Goal: Task Accomplishment & Management: Manage account settings

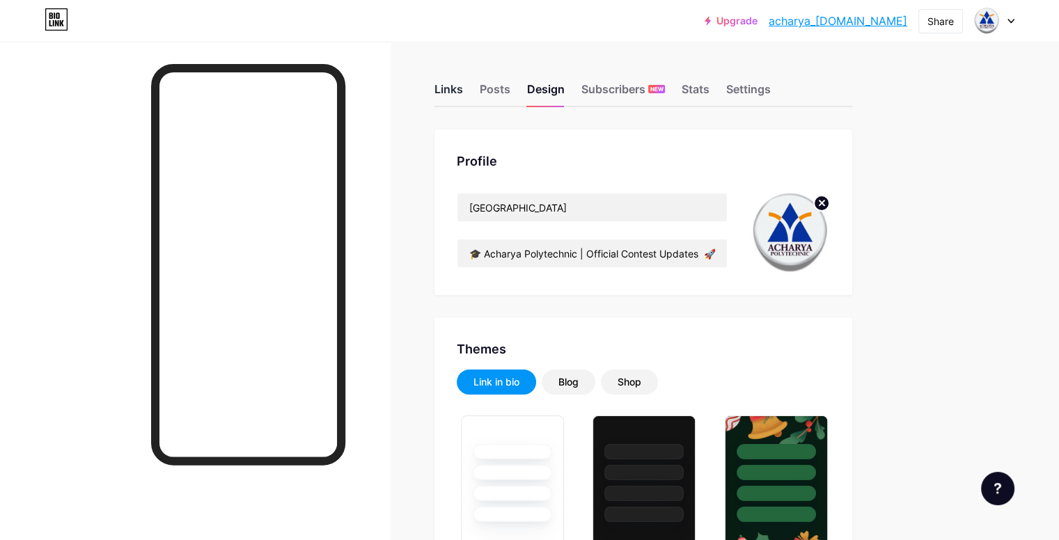
click at [463, 92] on div "Links" at bounding box center [448, 93] width 29 height 25
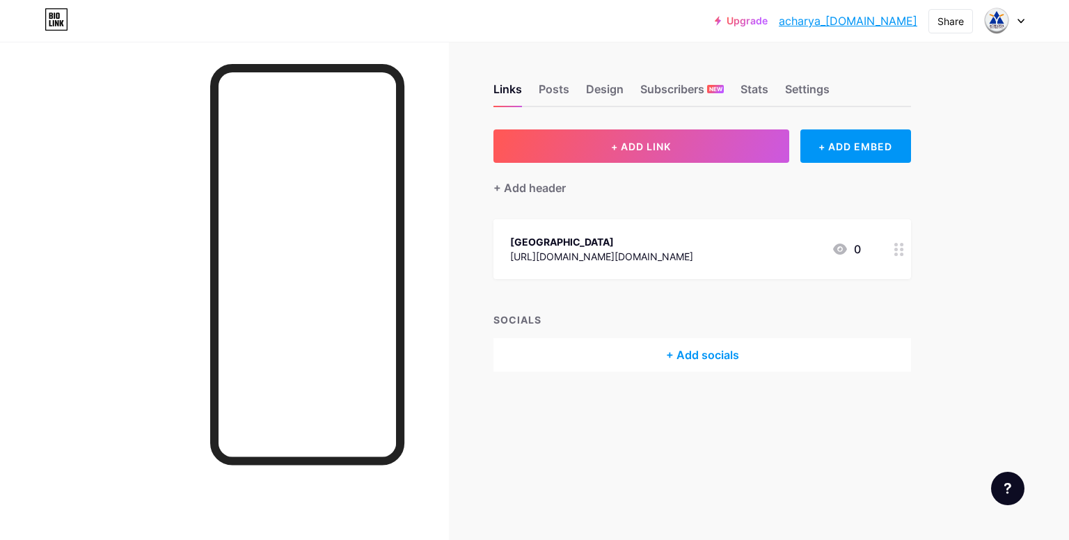
click at [899, 247] on icon at bounding box center [899, 249] width 10 height 13
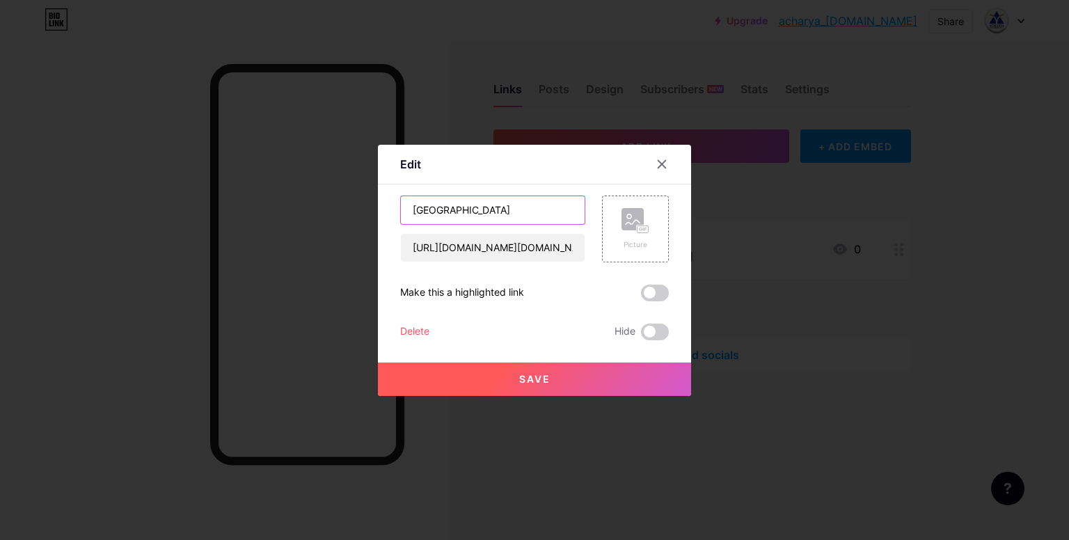
click at [509, 209] on input "[GEOGRAPHIC_DATA]" at bounding box center [493, 210] width 184 height 28
click at [875, 256] on div at bounding box center [534, 270] width 1069 height 540
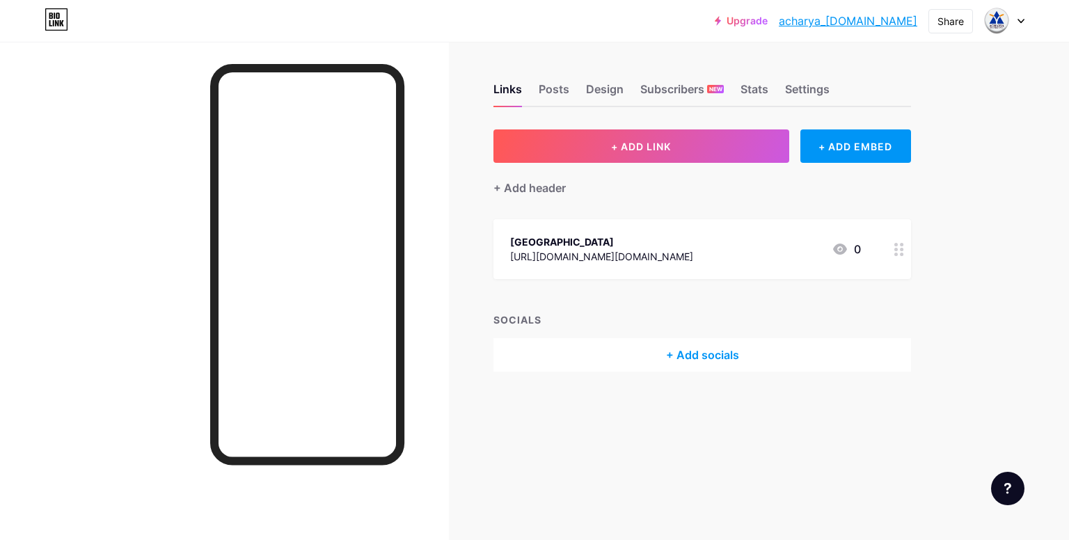
click at [887, 249] on div at bounding box center [899, 249] width 24 height 60
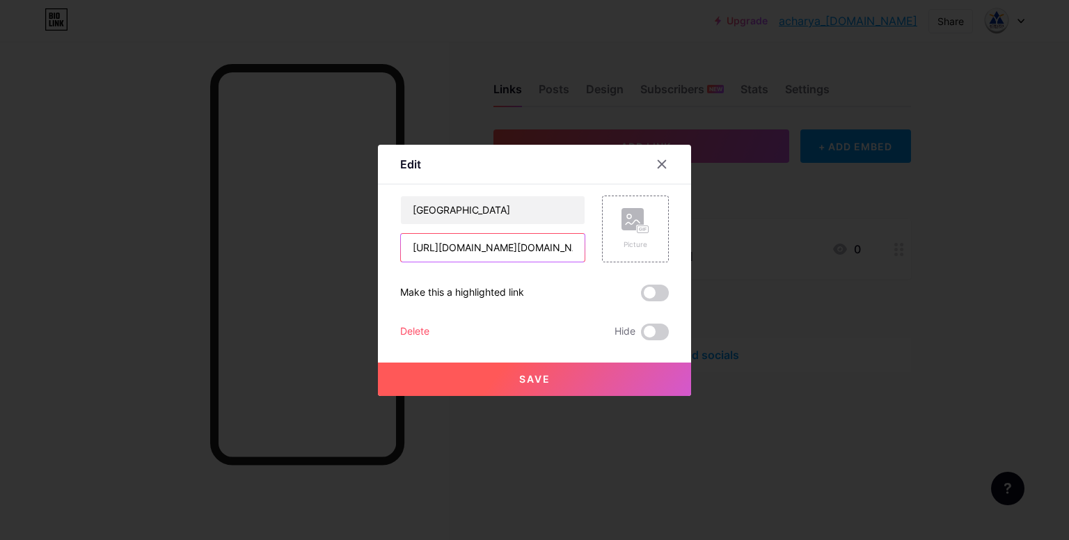
click at [477, 248] on input "[URL][DOMAIN_NAME][DOMAIN_NAME]" at bounding box center [493, 248] width 184 height 28
paste input "[DOMAIN_NAME]"
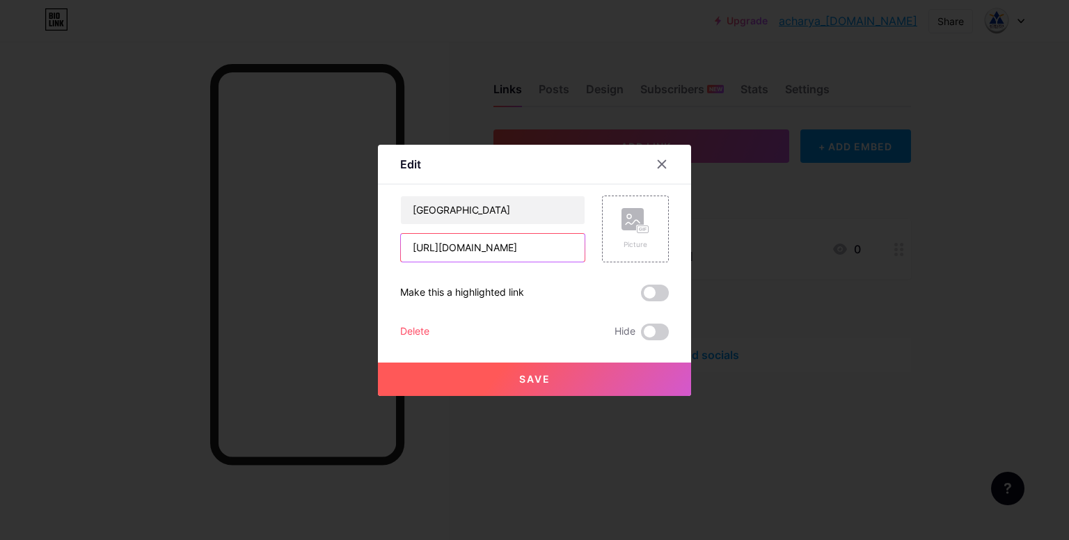
type input "[URL][DOMAIN_NAME]"
click at [526, 276] on div "acharya polytechnic [URL][DOMAIN_NAME] Picture Make this a highlighted link Del…" at bounding box center [534, 268] width 269 height 145
click at [641, 290] on span at bounding box center [655, 293] width 28 height 17
click at [641, 297] on input "checkbox" at bounding box center [641, 297] width 0 height 0
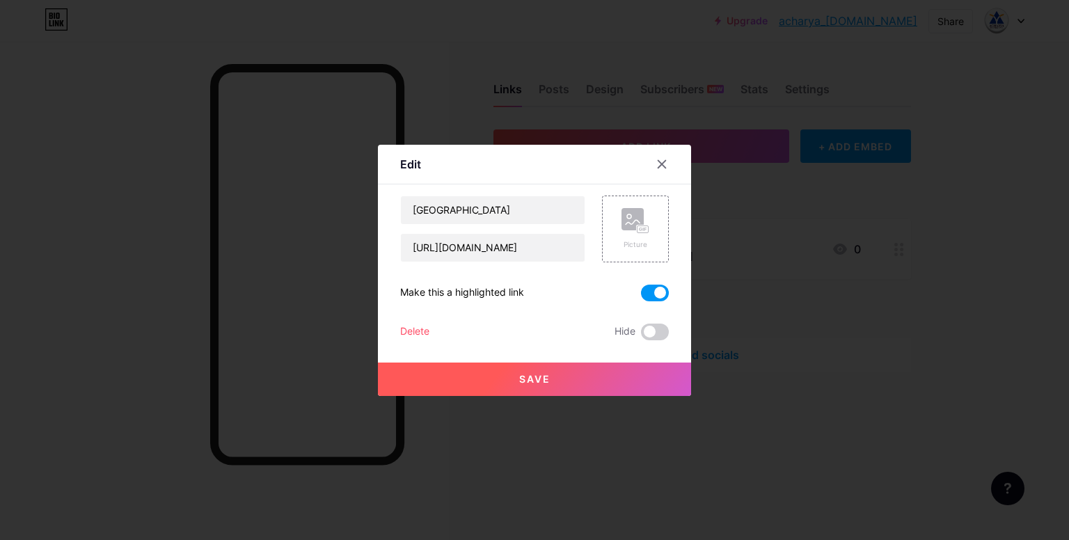
click at [651, 291] on span at bounding box center [655, 293] width 28 height 17
click at [641, 297] on input "checkbox" at bounding box center [641, 297] width 0 height 0
click at [512, 379] on button "Save" at bounding box center [534, 379] width 313 height 33
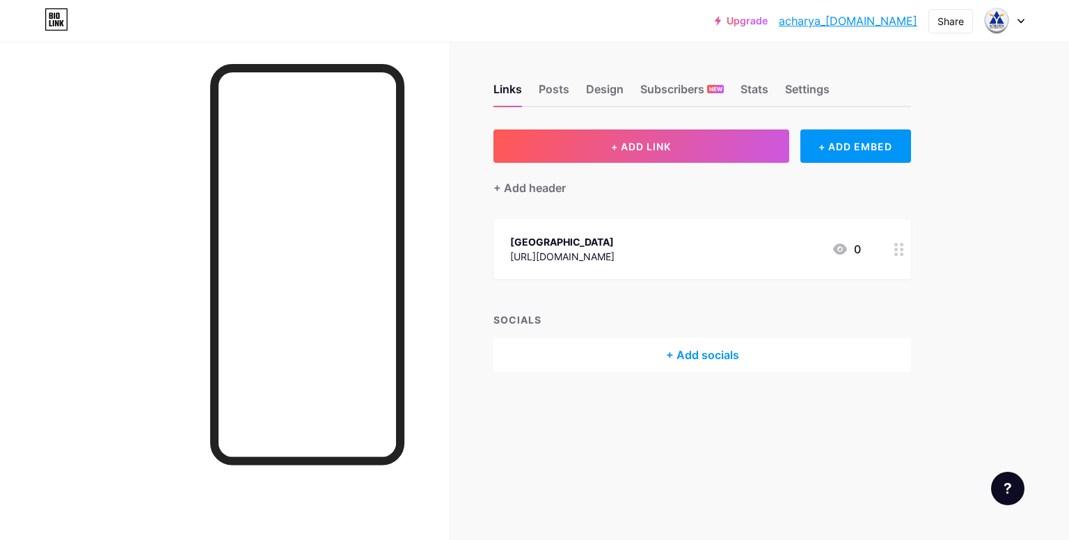
click at [899, 250] on icon at bounding box center [899, 249] width 10 height 13
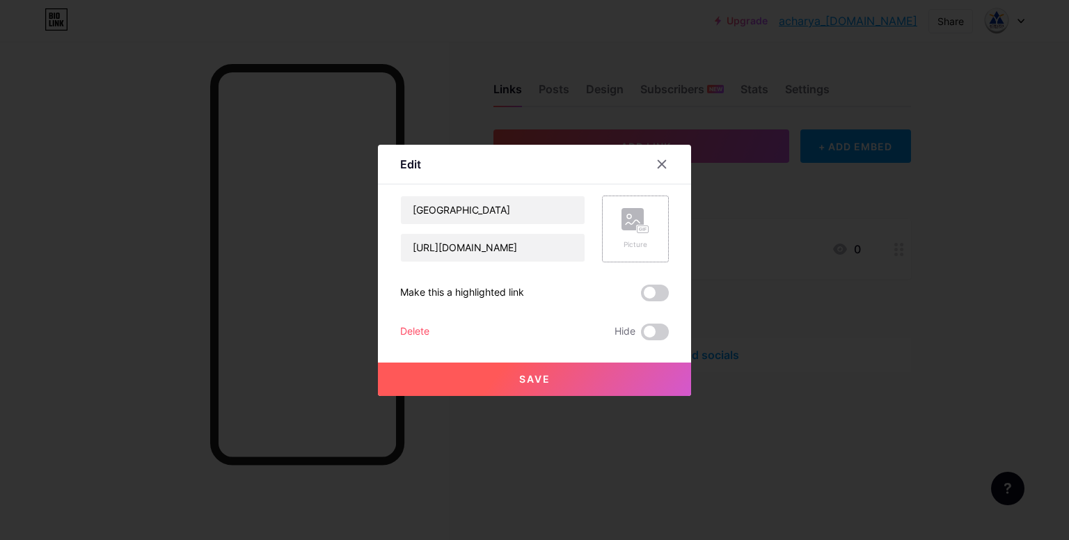
click at [614, 224] on div "Picture" at bounding box center [635, 229] width 67 height 67
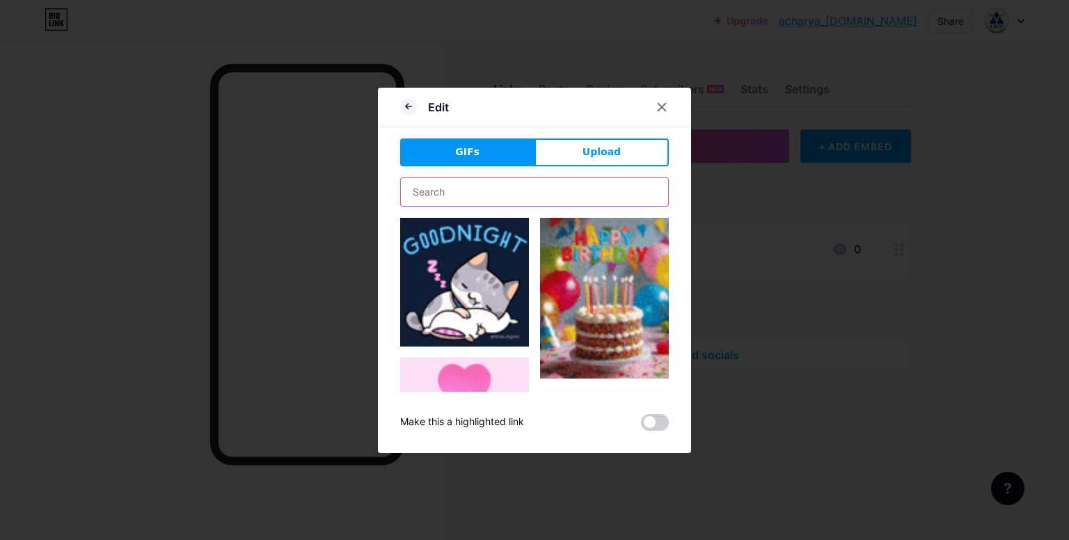
click at [520, 182] on input "text" at bounding box center [534, 192] width 267 height 28
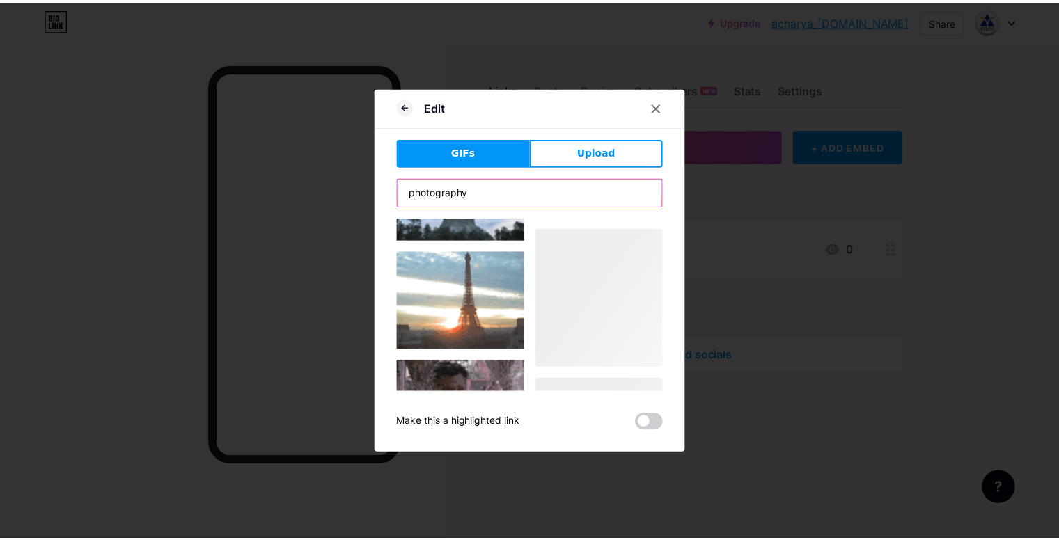
scroll to position [1046, 0]
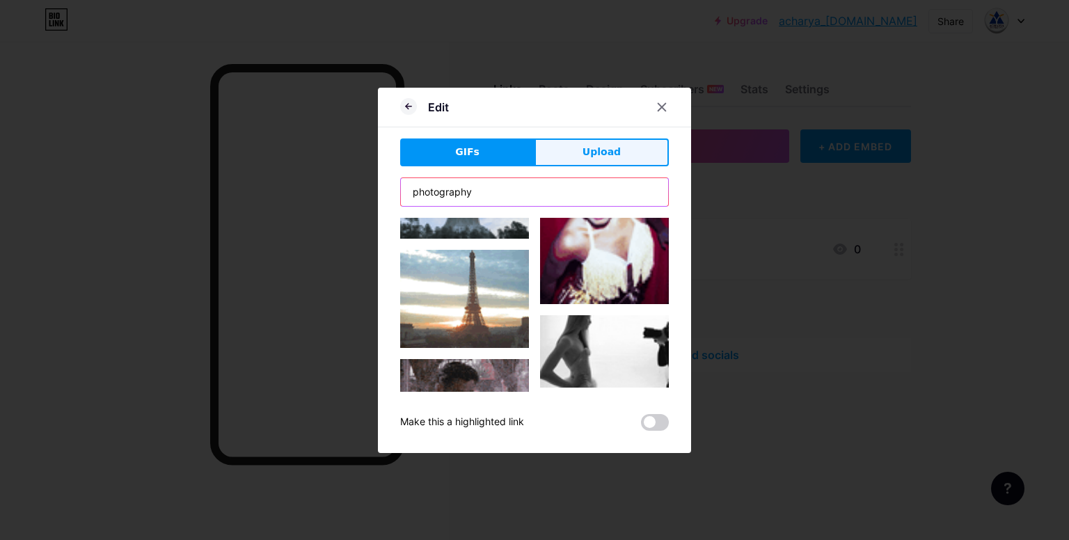
type input "photography"
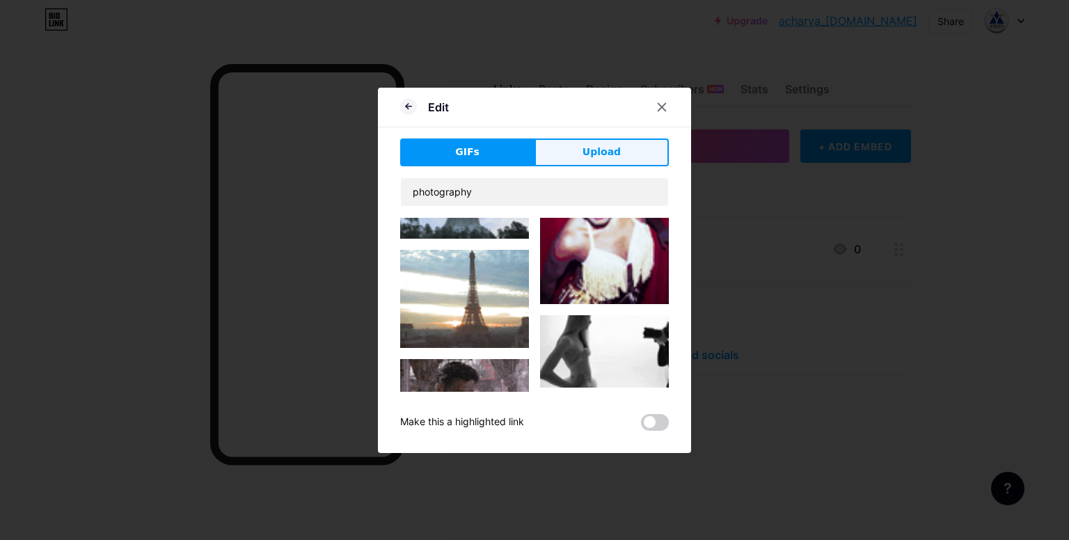
click at [566, 152] on button "Upload" at bounding box center [602, 153] width 134 height 28
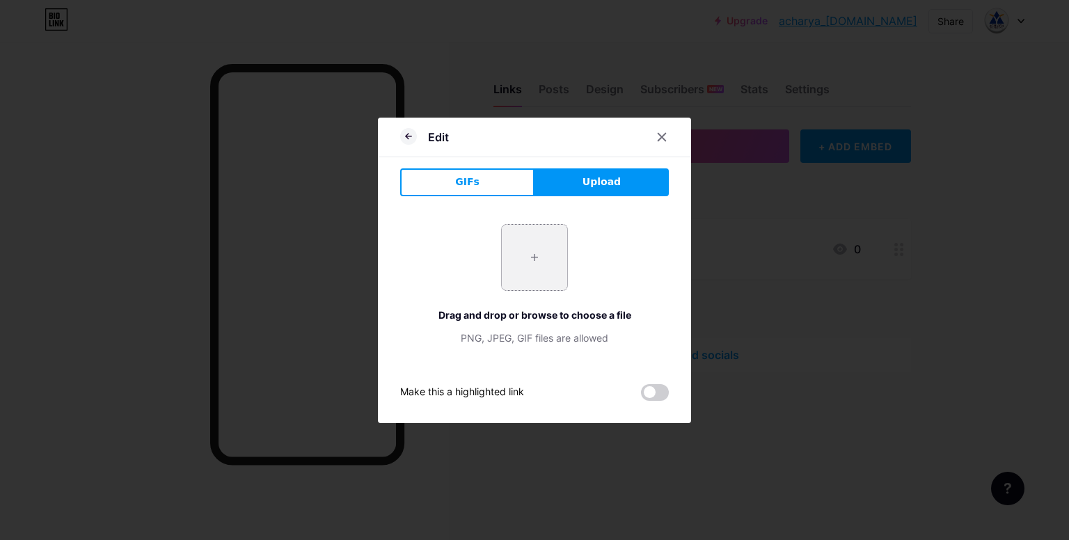
click at [536, 260] on input "file" at bounding box center [534, 257] width 65 height 65
type input "C:\fakepath\Abstract Camera Symbol vector image on VectorStock.jpeg"
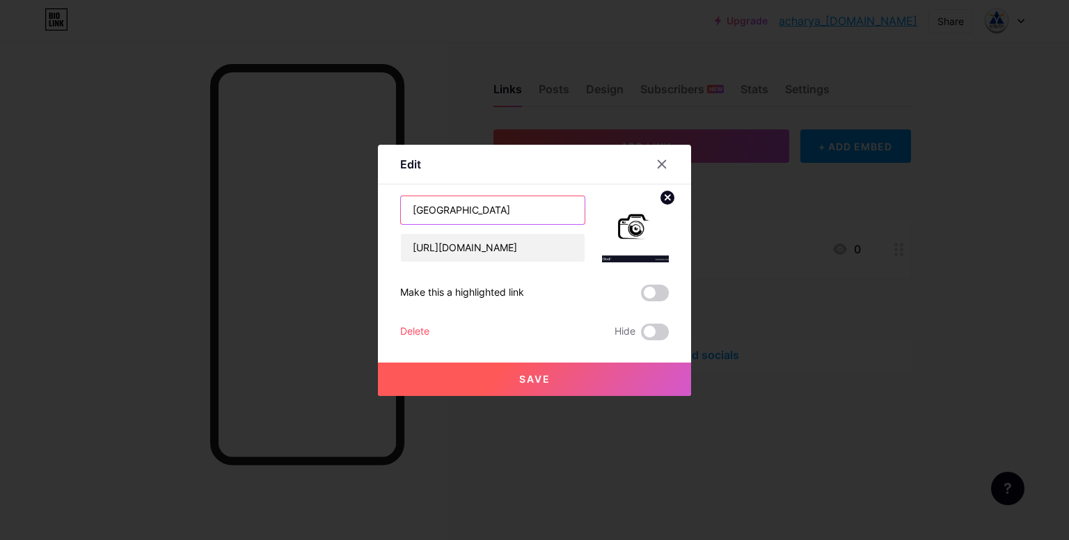
click at [496, 205] on input "[GEOGRAPHIC_DATA]" at bounding box center [493, 210] width 184 height 28
click at [665, 198] on icon at bounding box center [667, 197] width 5 height 5
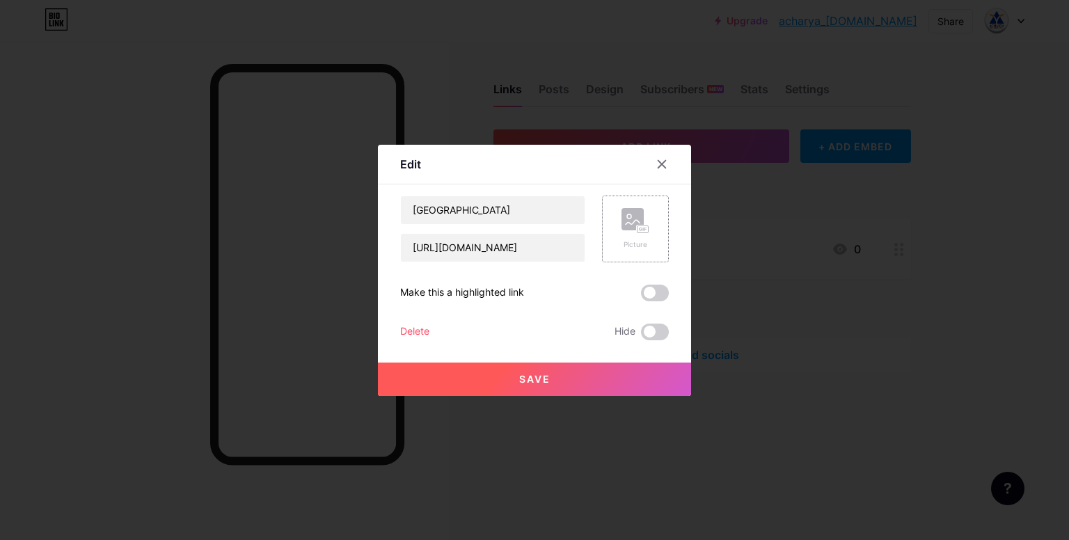
click at [641, 221] on icon at bounding box center [636, 221] width 28 height 26
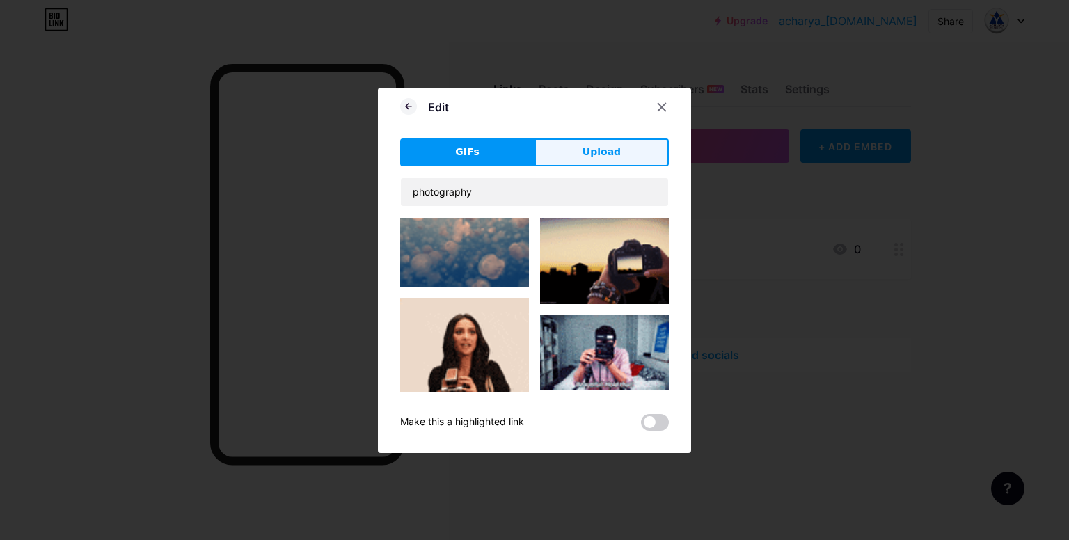
click at [604, 152] on span "Upload" at bounding box center [602, 152] width 38 height 15
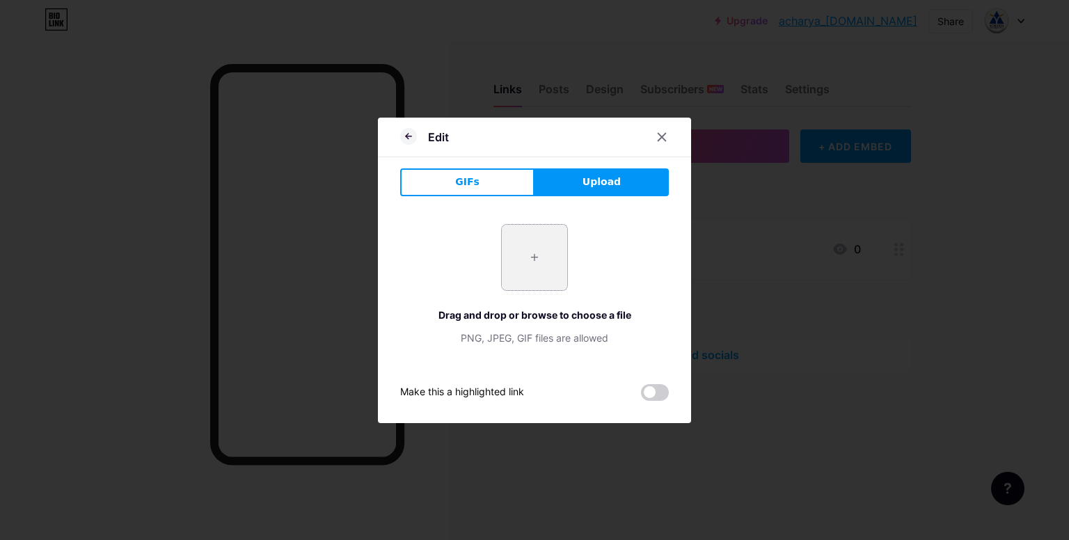
click at [529, 251] on input "file" at bounding box center [534, 257] width 65 height 65
type input "C:\fakepath\Abstract Camera Symbol vector image on VectorStock.jpeg"
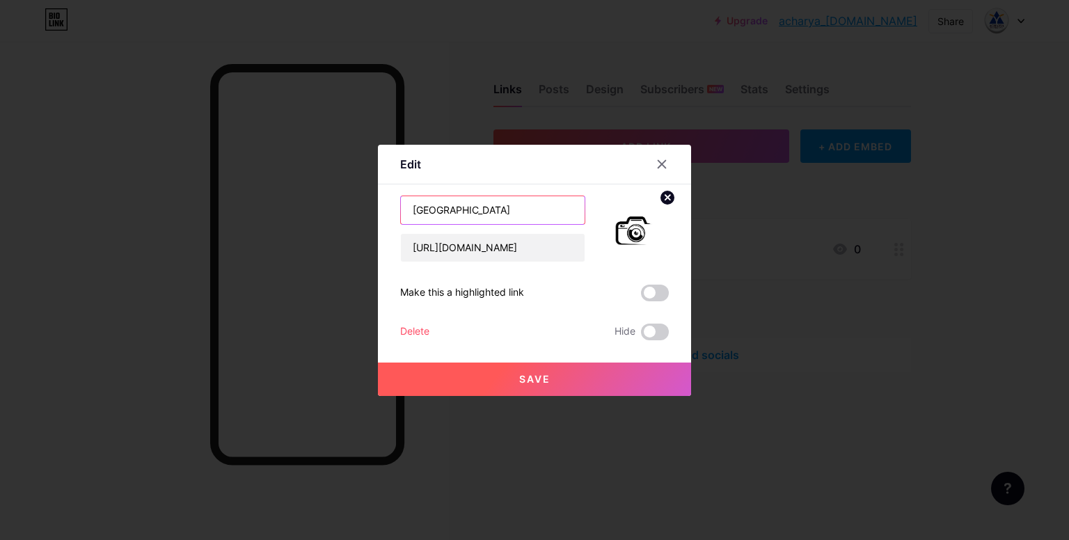
click at [505, 214] on input "[GEOGRAPHIC_DATA]" at bounding box center [493, 210] width 184 height 28
click at [413, 205] on input "text" at bounding box center [493, 210] width 184 height 28
click at [490, 206] on input "World Photographt Day" at bounding box center [493, 210] width 184 height 28
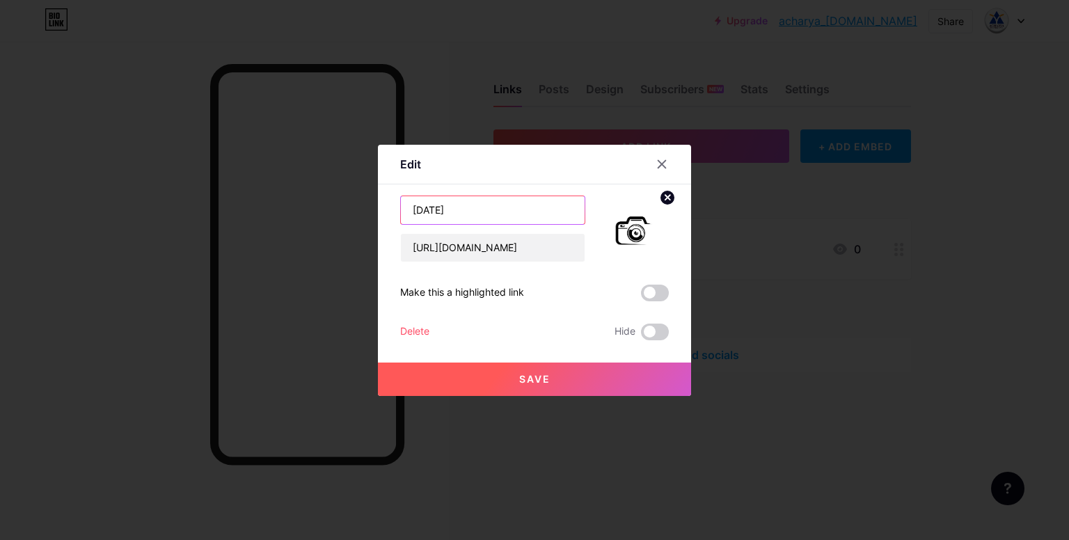
click at [530, 207] on input "[DATE]" at bounding box center [493, 210] width 184 height 28
type input "[DATE]"
click at [519, 378] on span "Save" at bounding box center [534, 379] width 31 height 12
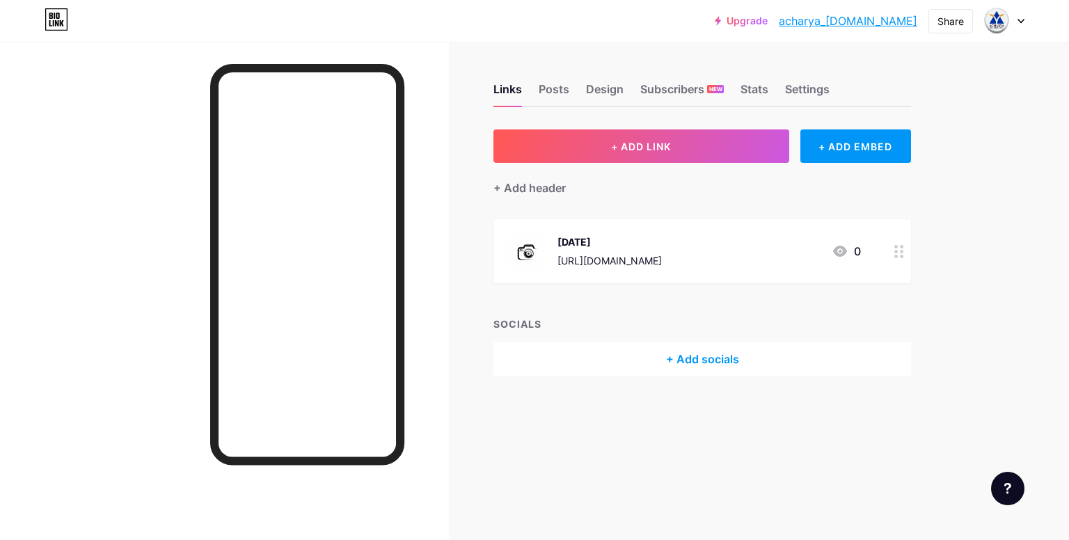
click at [449, 132] on div "Links Posts Design Subscribers NEW Stats Settings + ADD LINK + ADD EMBED + Add …" at bounding box center [485, 244] width 970 height 404
click at [434, 258] on div at bounding box center [224, 312] width 449 height 540
click at [315, 16] on div "Upgrade acharya_polytec... acharya_[DOMAIN_NAME] Share Switch accounts [GEOGRAP…" at bounding box center [534, 20] width 1069 height 25
click at [1018, 21] on icon at bounding box center [1021, 21] width 7 height 5
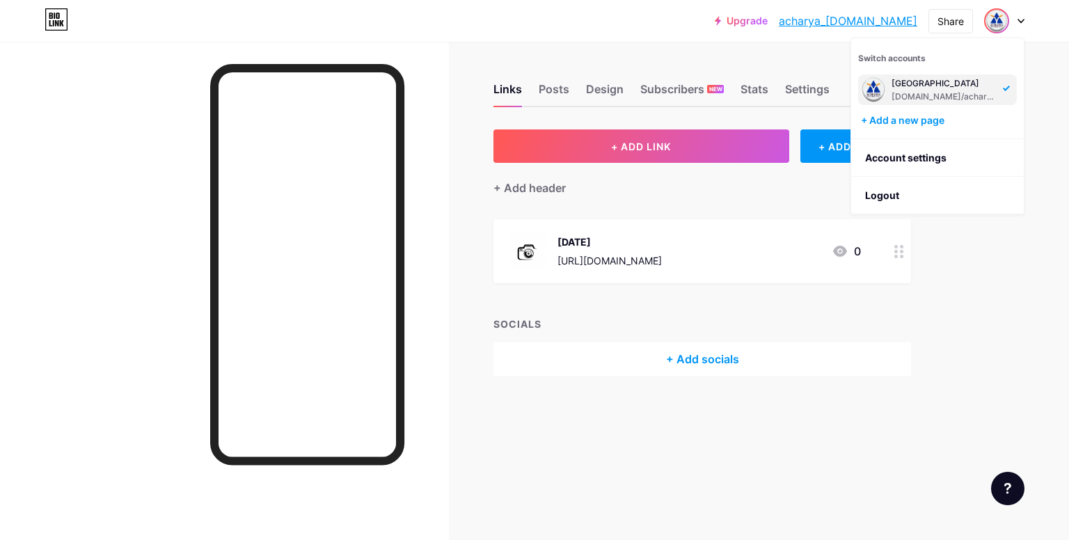
click at [782, 194] on div "+ Add header" at bounding box center [702, 180] width 418 height 34
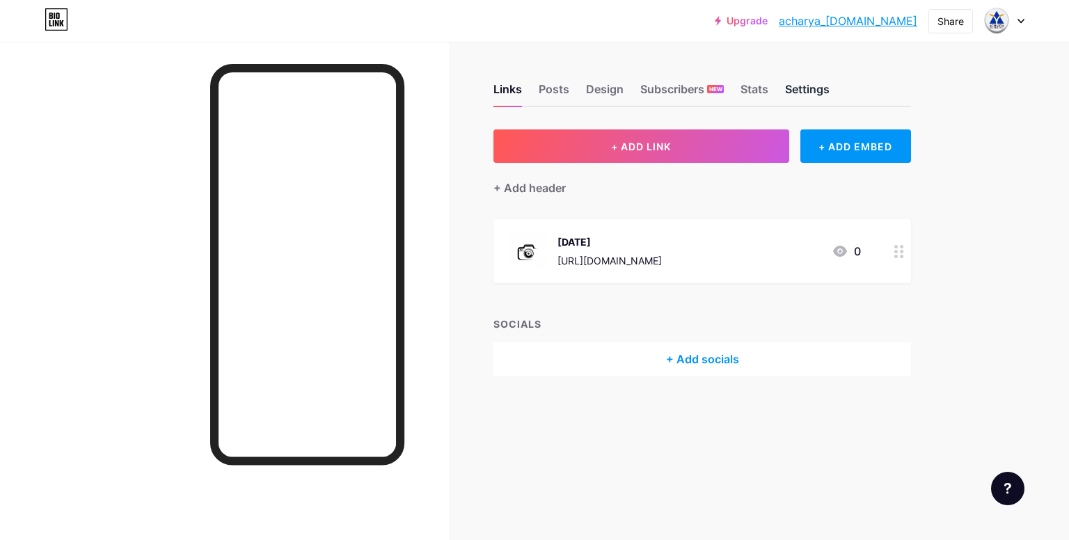
click at [830, 84] on div "Settings" at bounding box center [807, 93] width 45 height 25
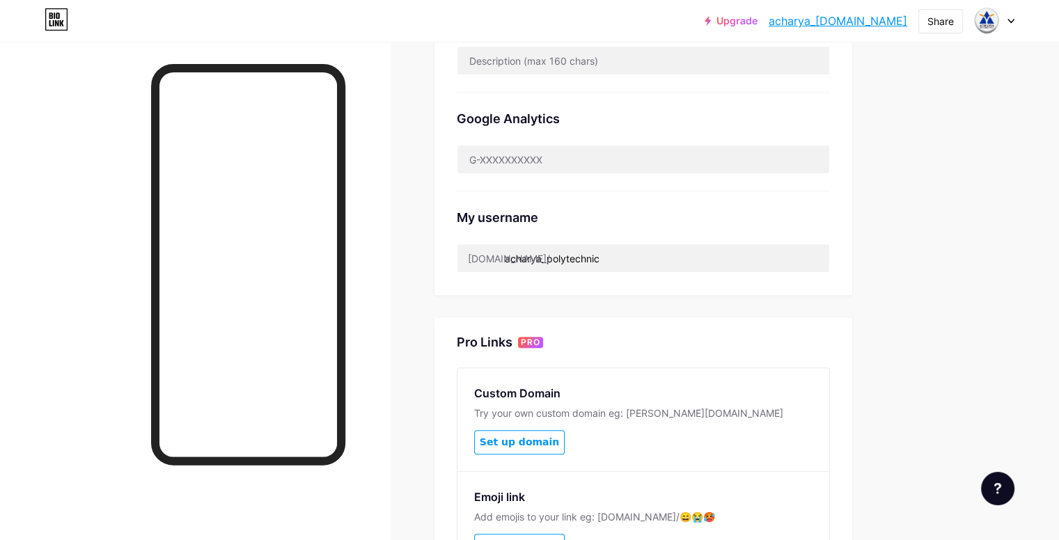
scroll to position [418, 0]
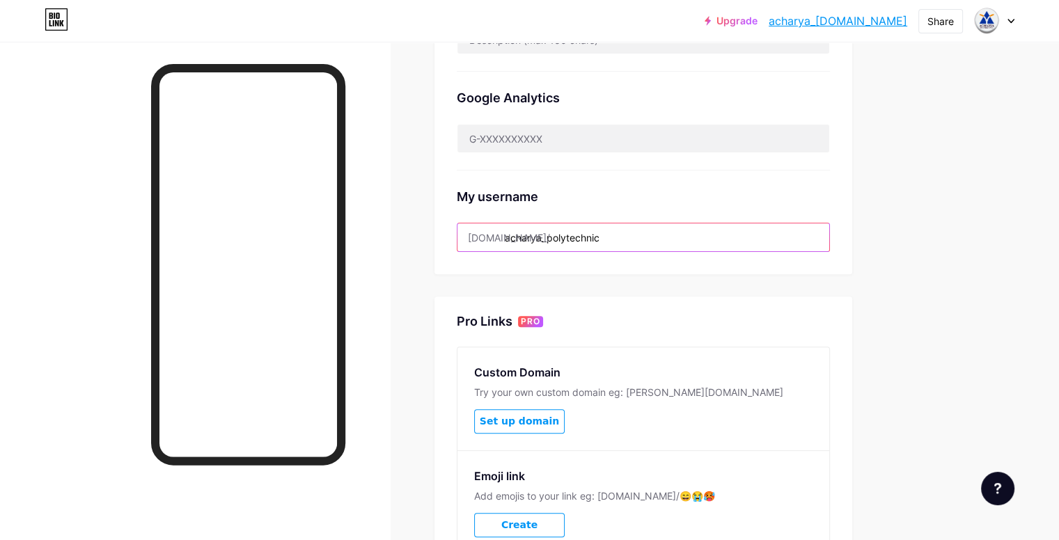
click at [610, 242] on input "acharya_polytechnic" at bounding box center [643, 237] width 372 height 28
click at [603, 239] on input "acharya_polytechnic" at bounding box center [643, 237] width 372 height 28
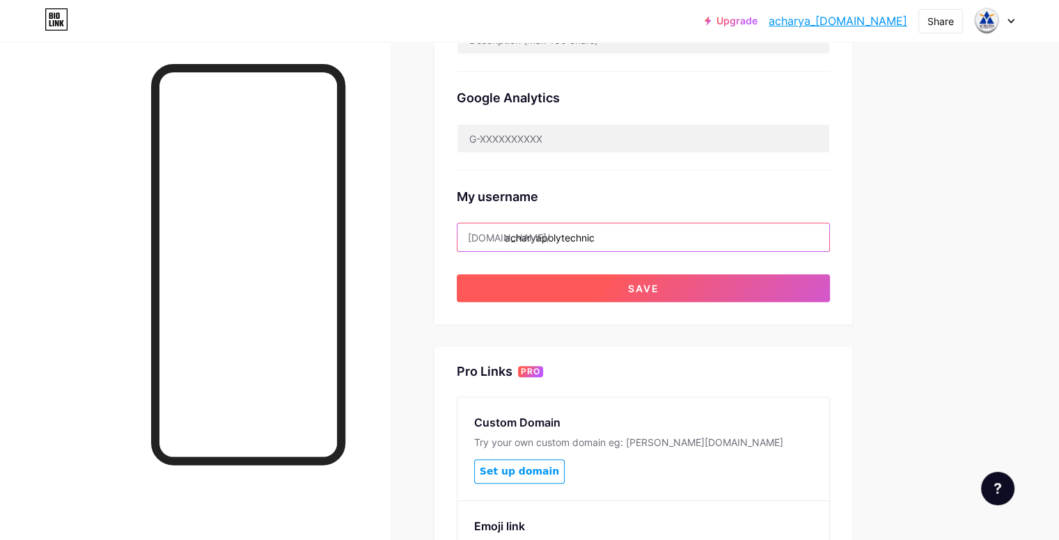
type input "acharyapolytechnic"
click at [732, 287] on button "Save" at bounding box center [643, 288] width 373 height 28
